Goal: Find specific page/section: Find specific page/section

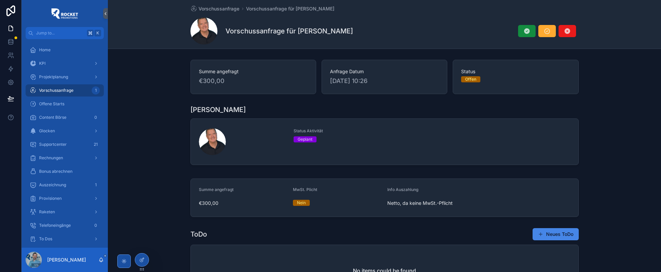
click at [57, 212] on div "Raketen" at bounding box center [65, 211] width 70 height 11
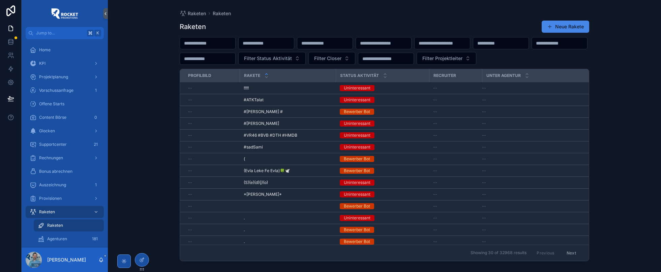
click at [253, 87] on div "!!!!! !!!!!" at bounding box center [288, 87] width 88 height 5
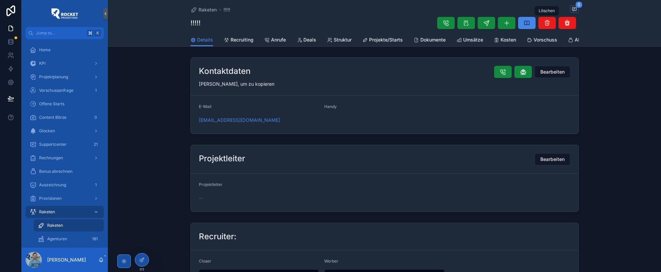
scroll to position [26, 0]
click at [123, 262] on icon "scrollable content" at bounding box center [123, 260] width 5 height 5
